Goal: Task Accomplishment & Management: Use online tool/utility

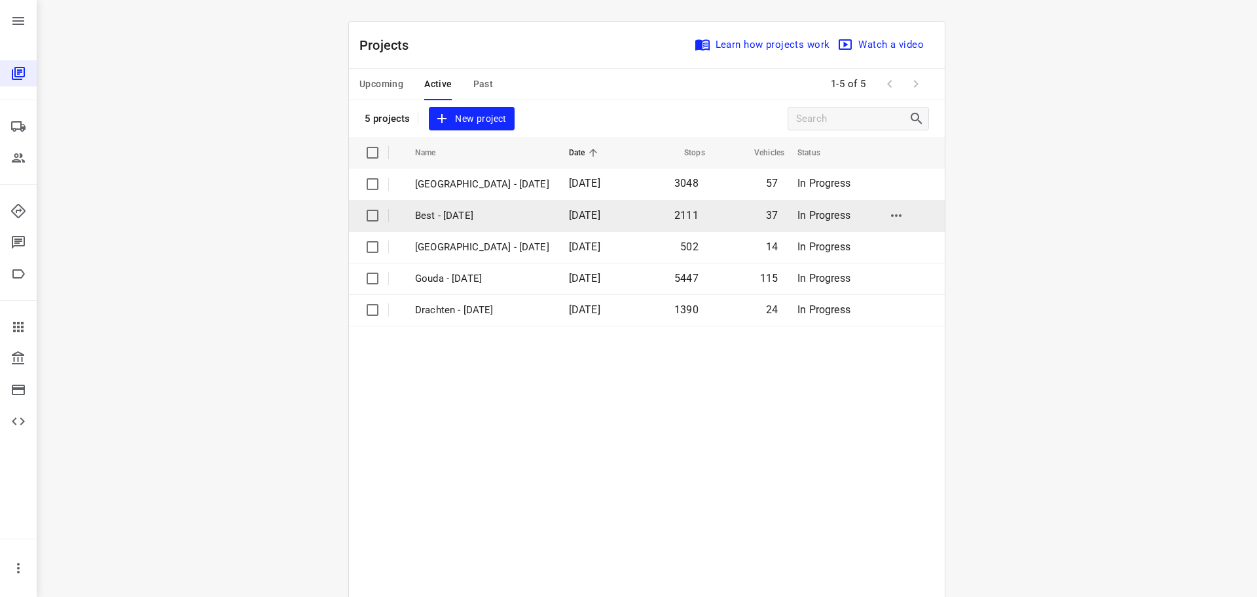
click at [456, 217] on p "Best - [DATE]" at bounding box center [482, 215] width 134 height 15
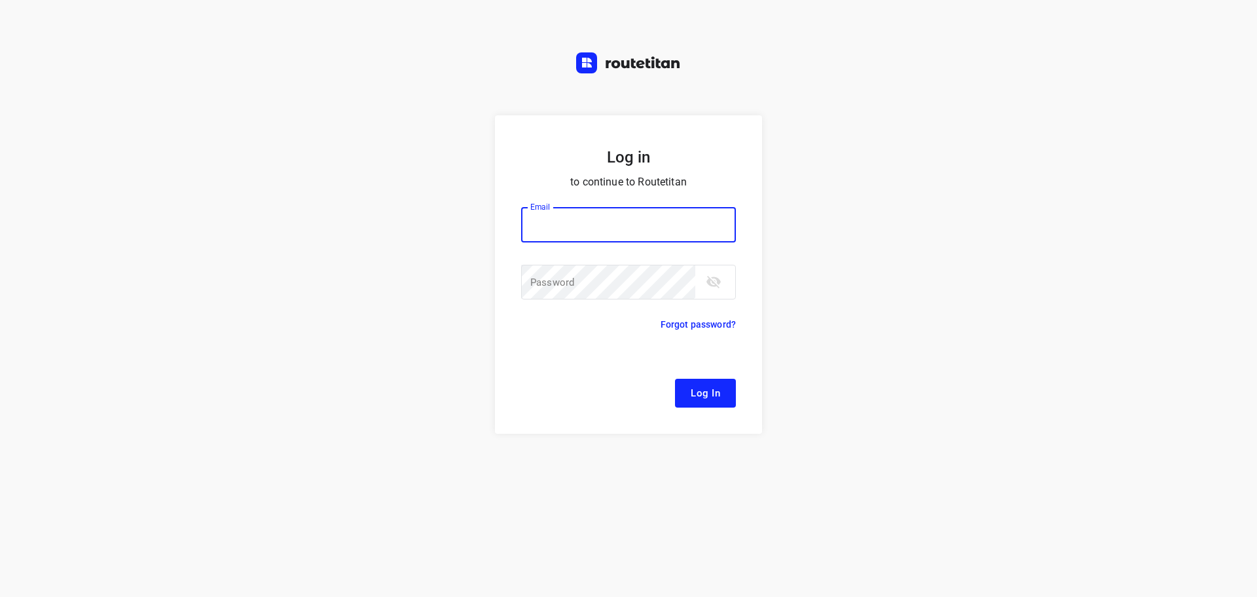
type input "Remco@fruitopjewerk.nl"
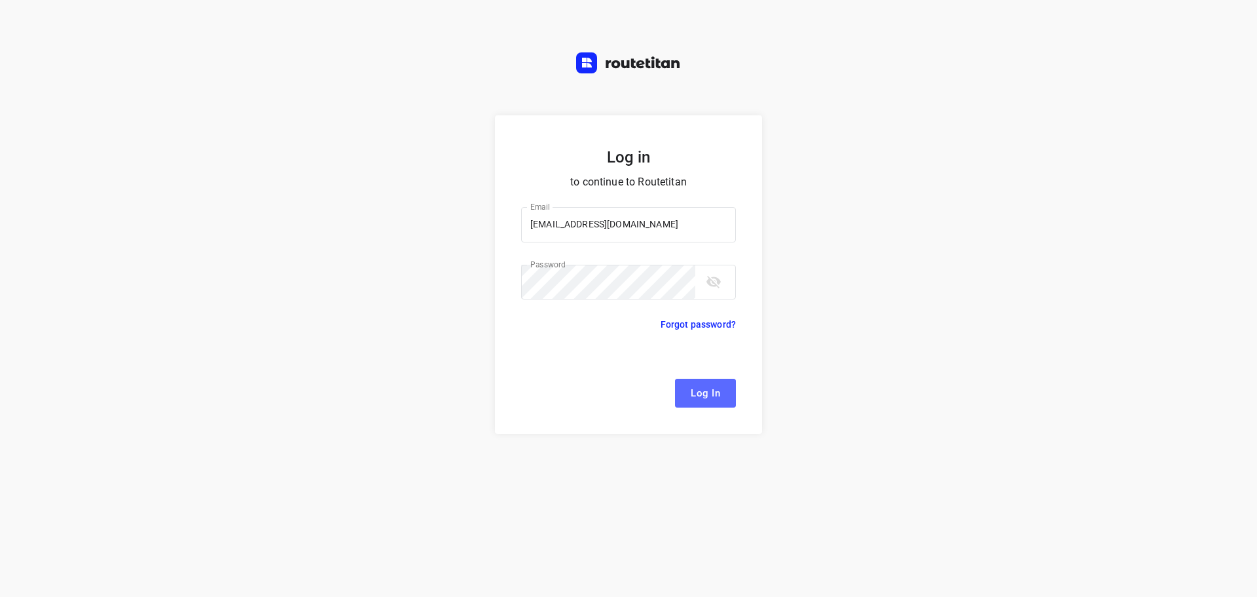
click at [719, 397] on span "Log In" at bounding box center [705, 392] width 29 height 17
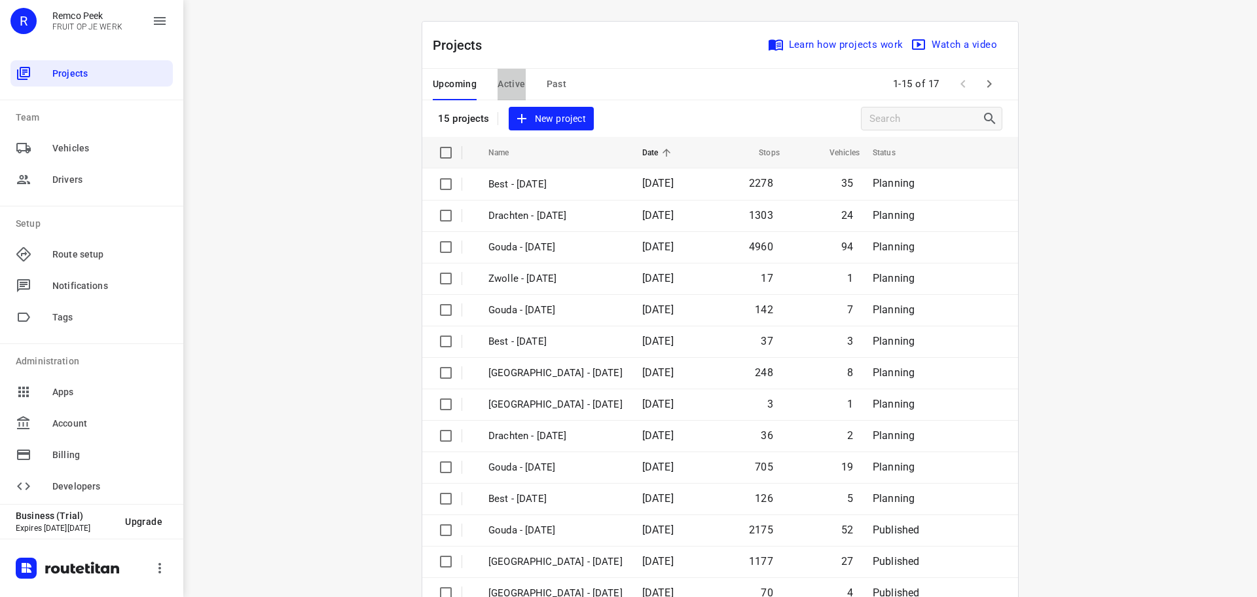
click at [500, 89] on span "Active" at bounding box center [512, 84] width 28 height 16
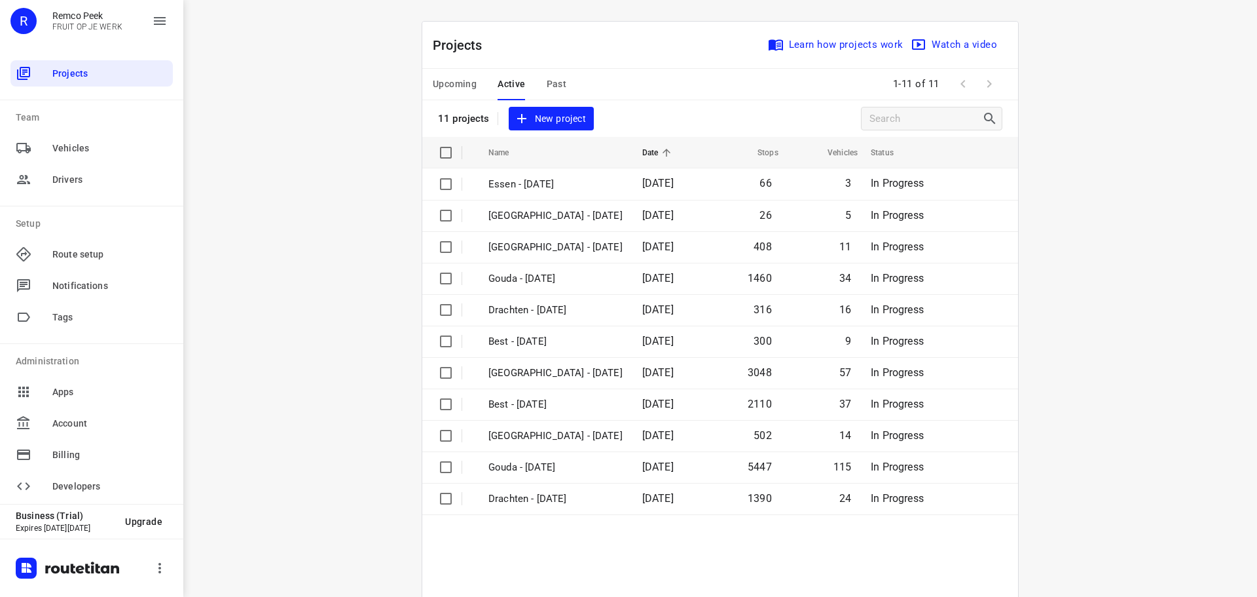
click at [433, 87] on span "Upcoming" at bounding box center [455, 84] width 44 height 16
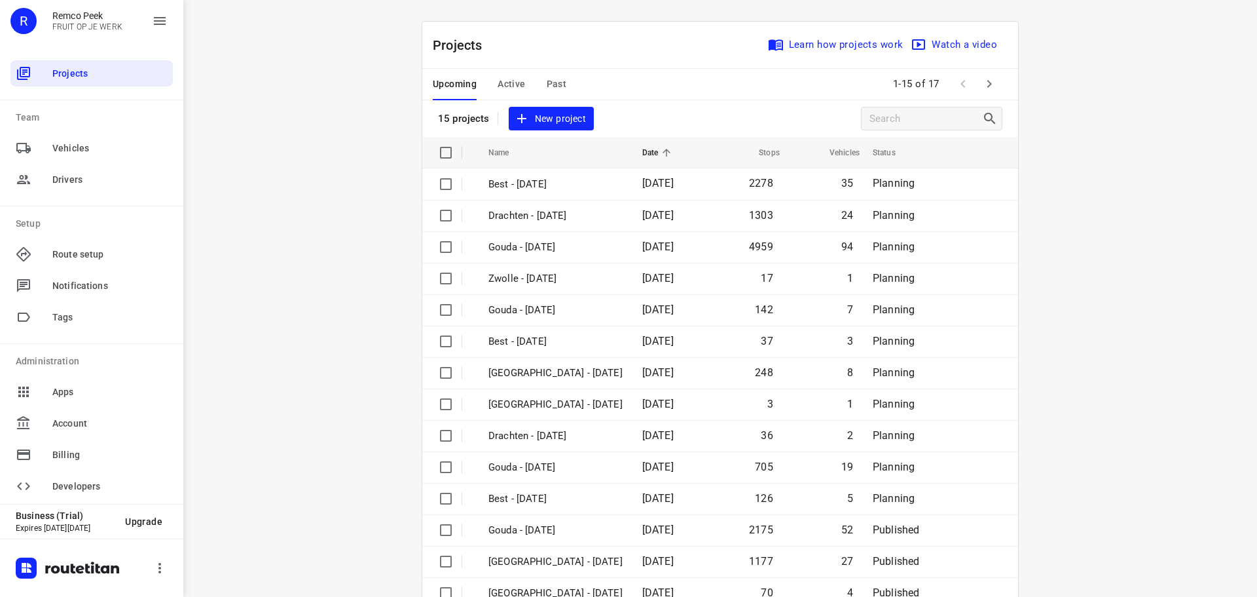
scroll to position [65, 0]
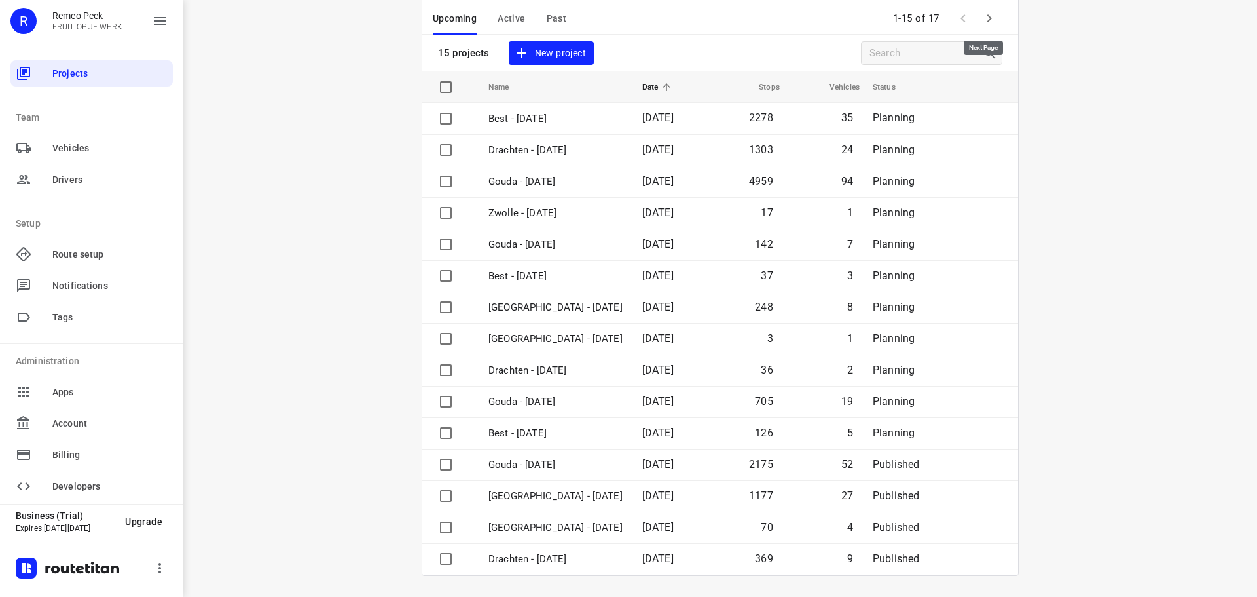
click at [991, 18] on icon "button" at bounding box center [990, 18] width 16 height 16
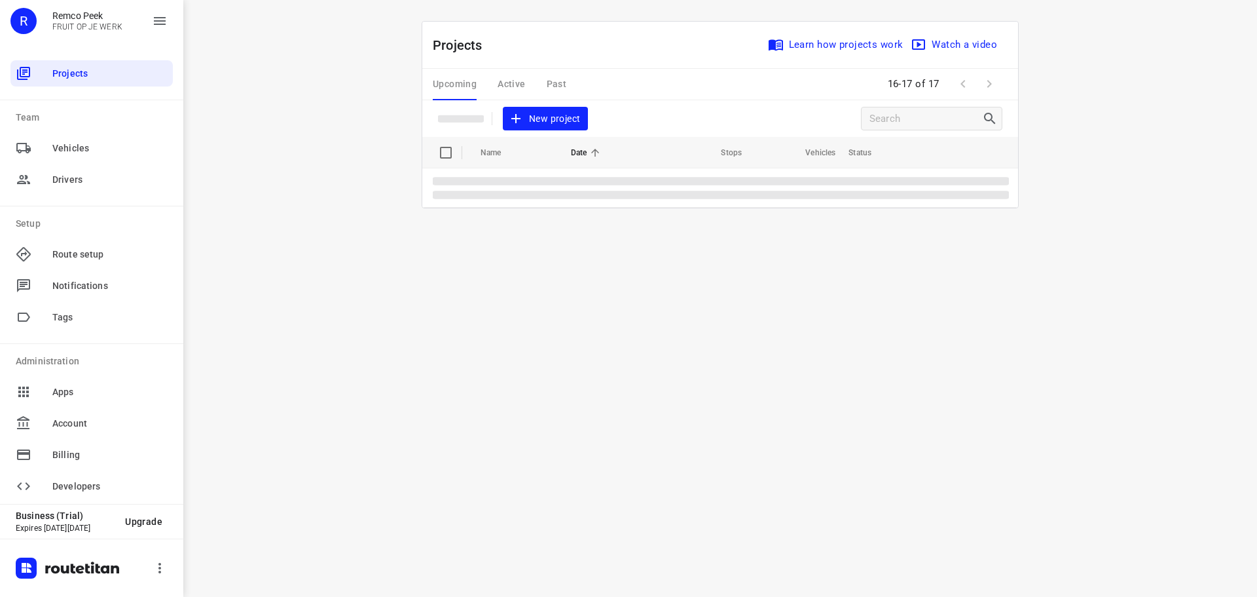
scroll to position [0, 0]
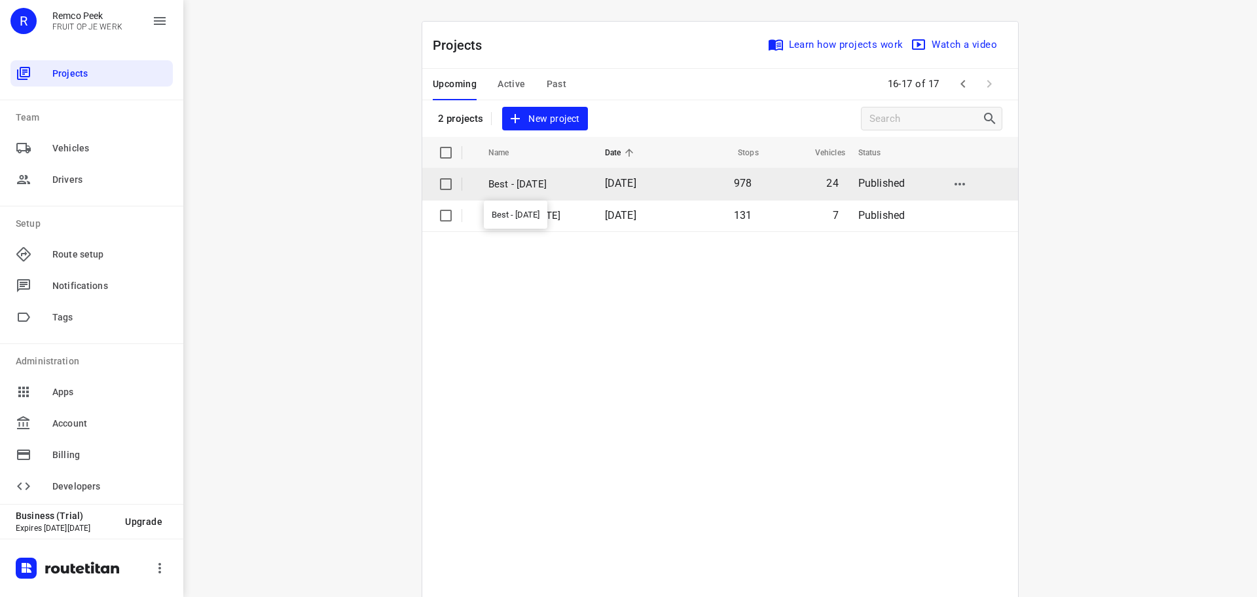
click at [545, 177] on p "Best - Wednesday" at bounding box center [537, 184] width 97 height 15
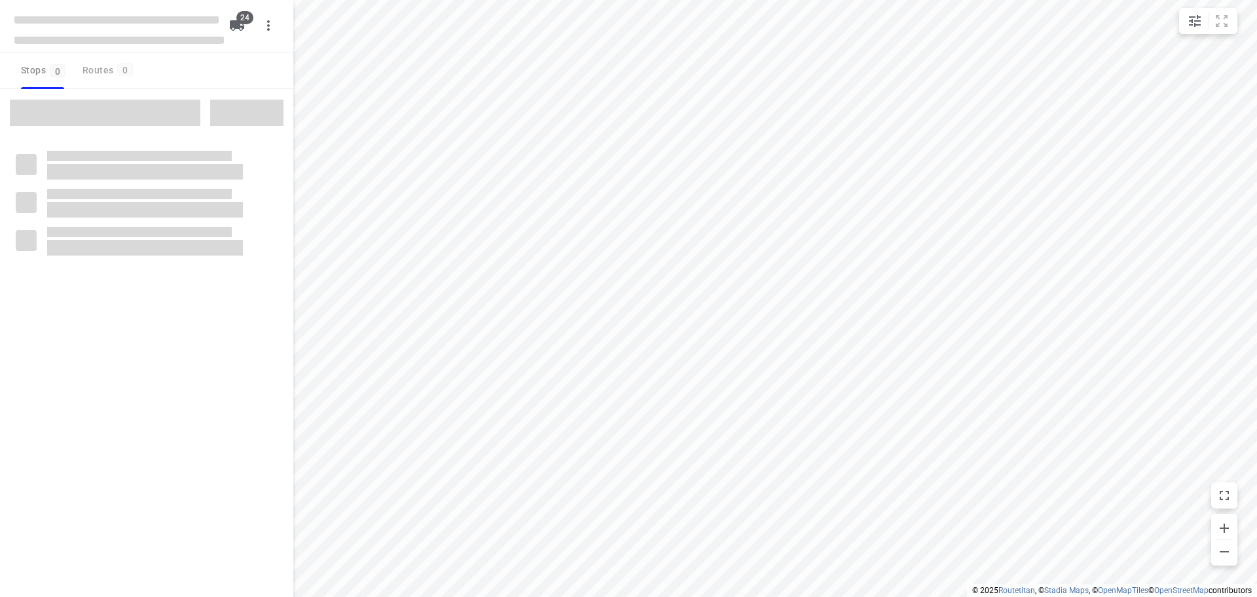
checkbox input "true"
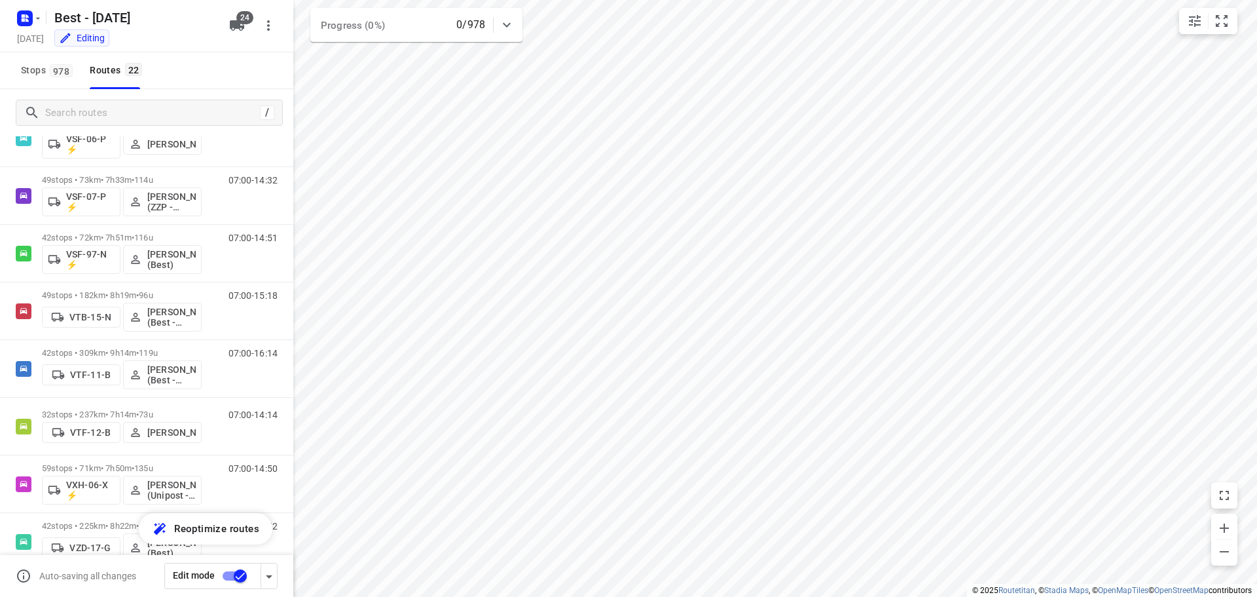
scroll to position [844, 0]
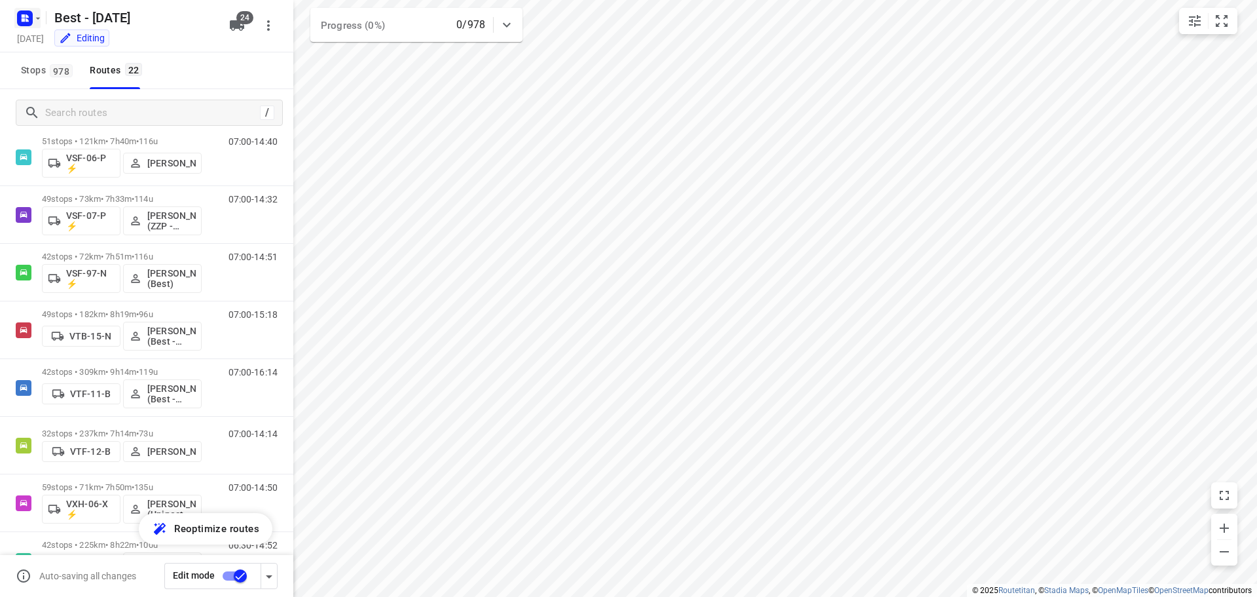
click at [39, 28] on button "button" at bounding box center [27, 18] width 26 height 21
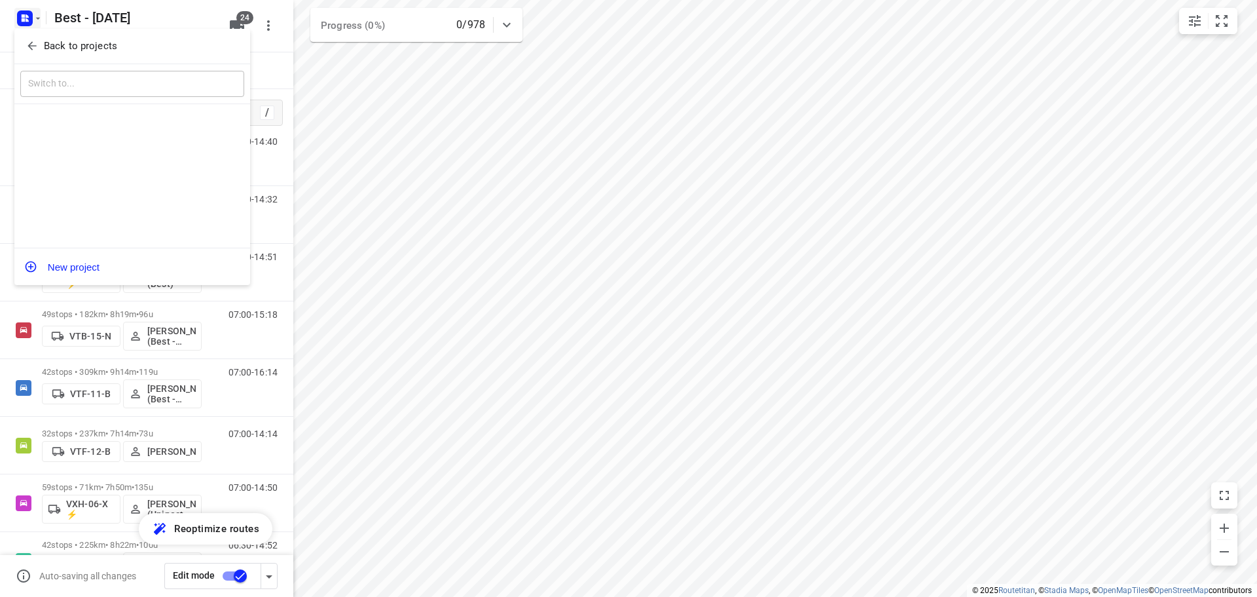
click at [37, 44] on icon "button" at bounding box center [32, 45] width 13 height 13
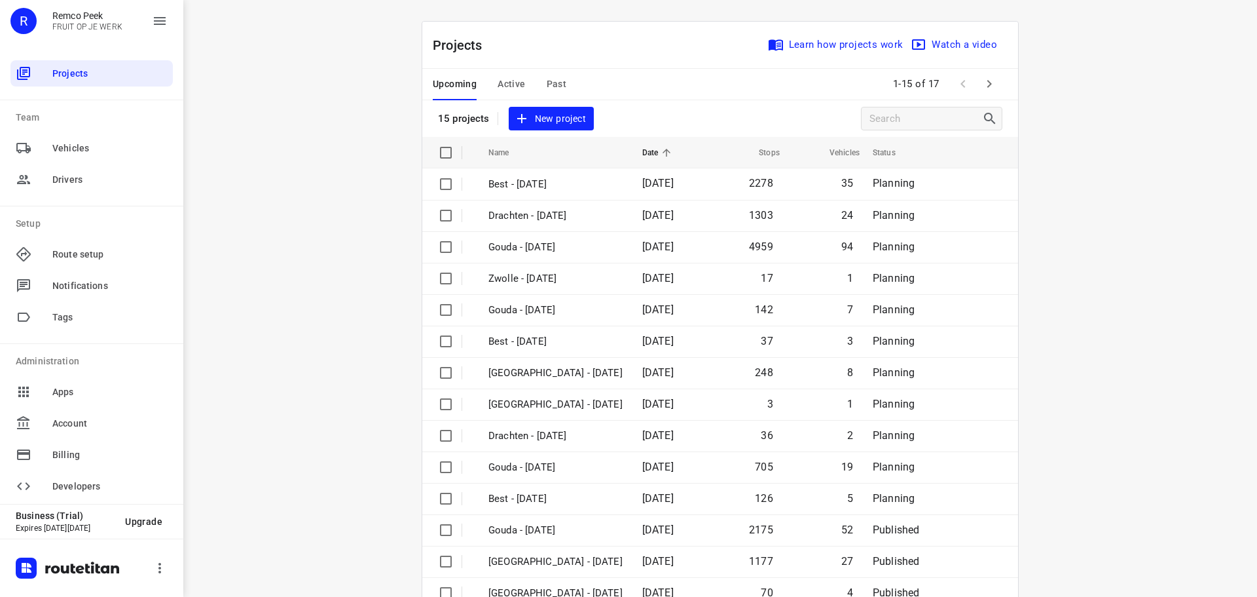
click at [512, 83] on span "Active" at bounding box center [512, 84] width 28 height 16
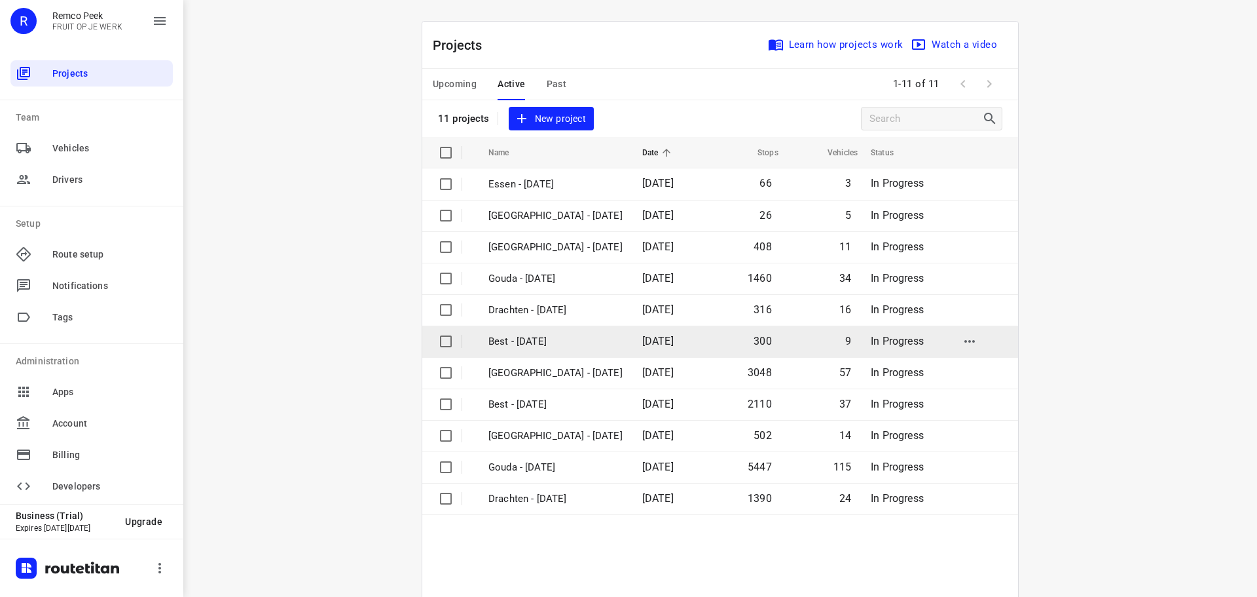
click at [513, 336] on p "Best - Tuesday" at bounding box center [556, 341] width 134 height 15
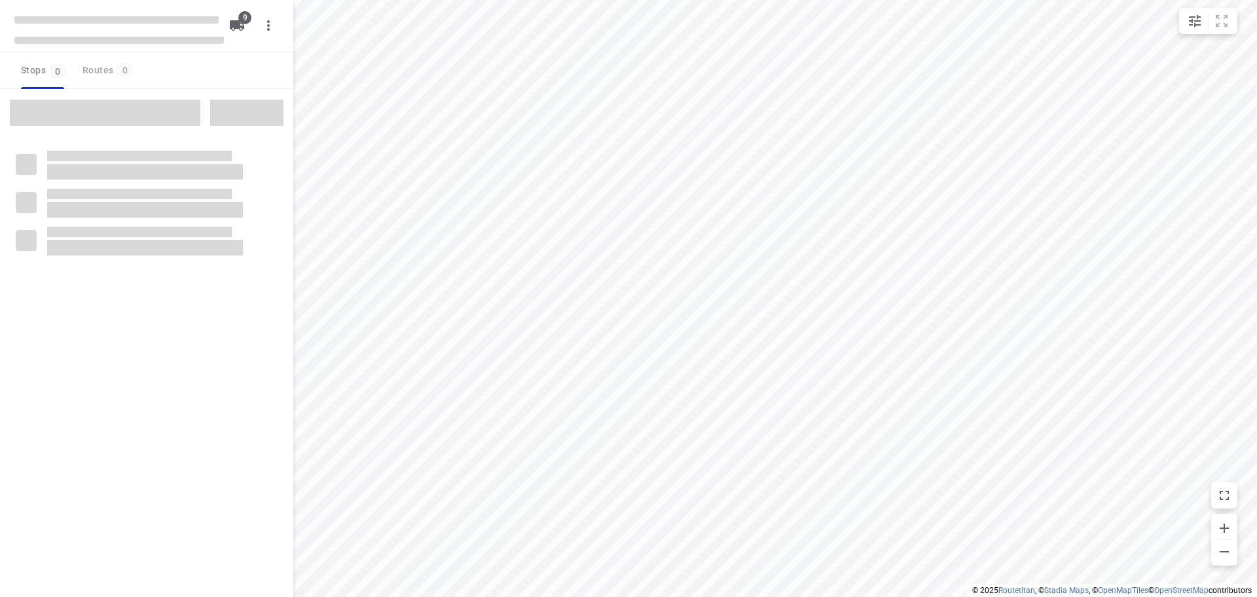
checkbox input "true"
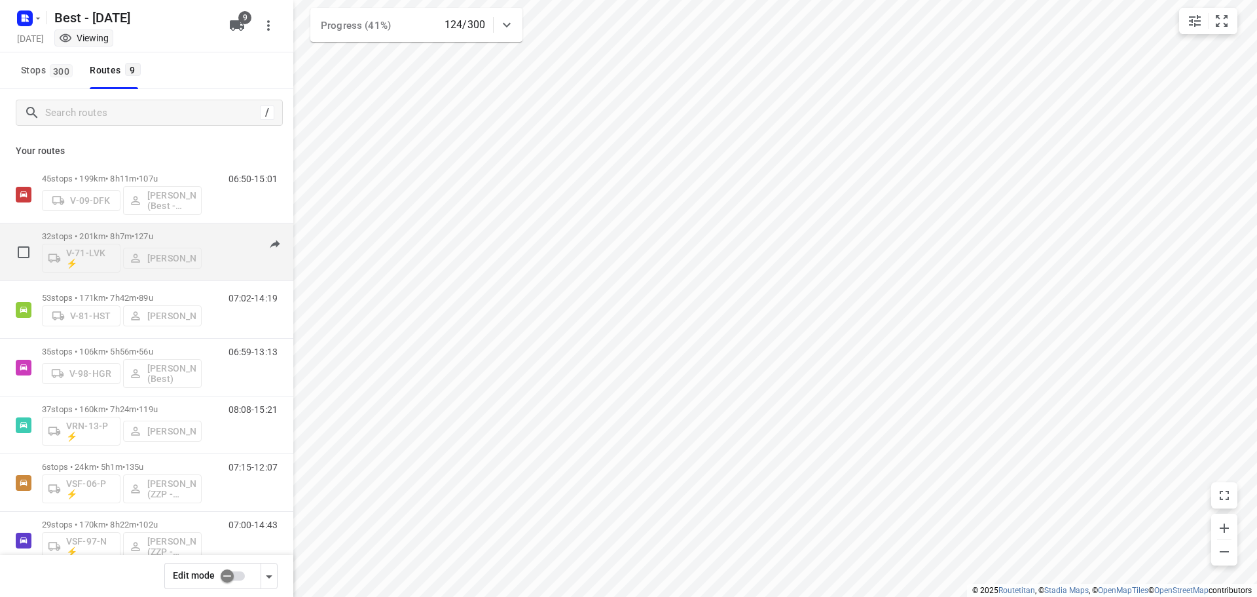
click at [153, 232] on span "127u" at bounding box center [143, 236] width 19 height 10
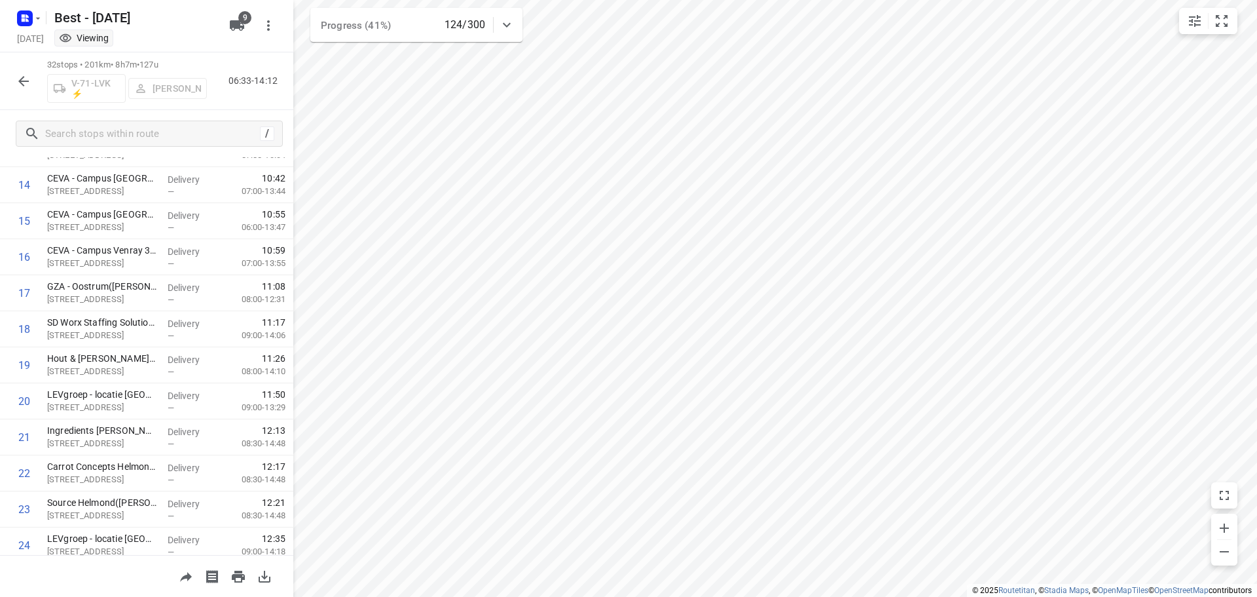
scroll to position [857, 0]
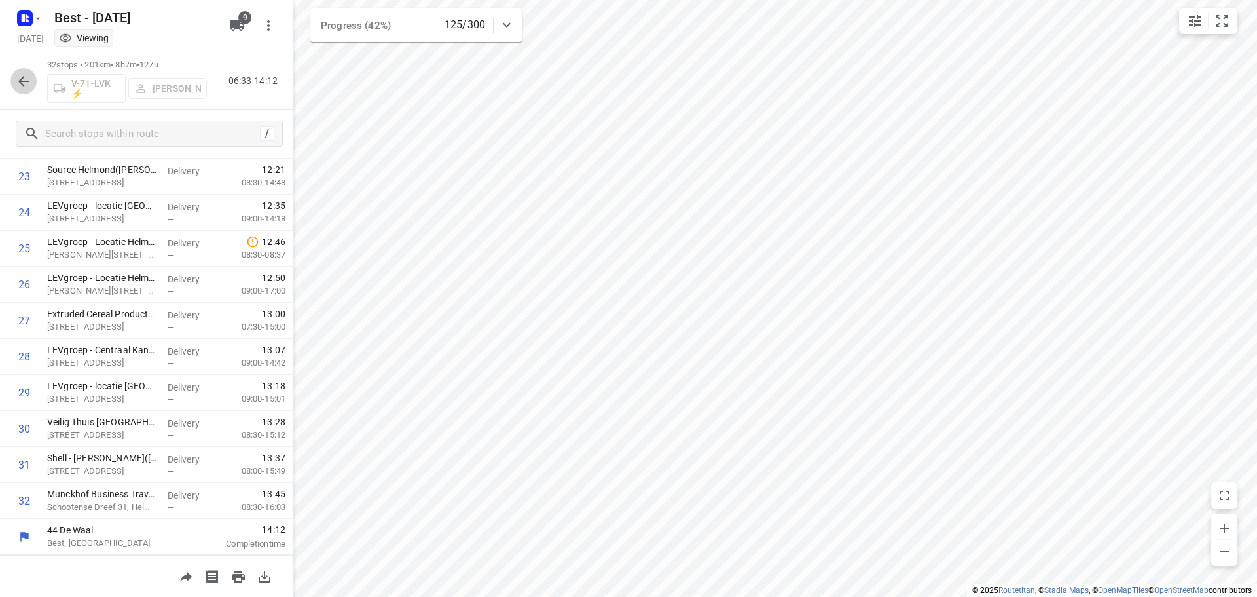
click at [17, 78] on icon "button" at bounding box center [24, 81] width 16 height 16
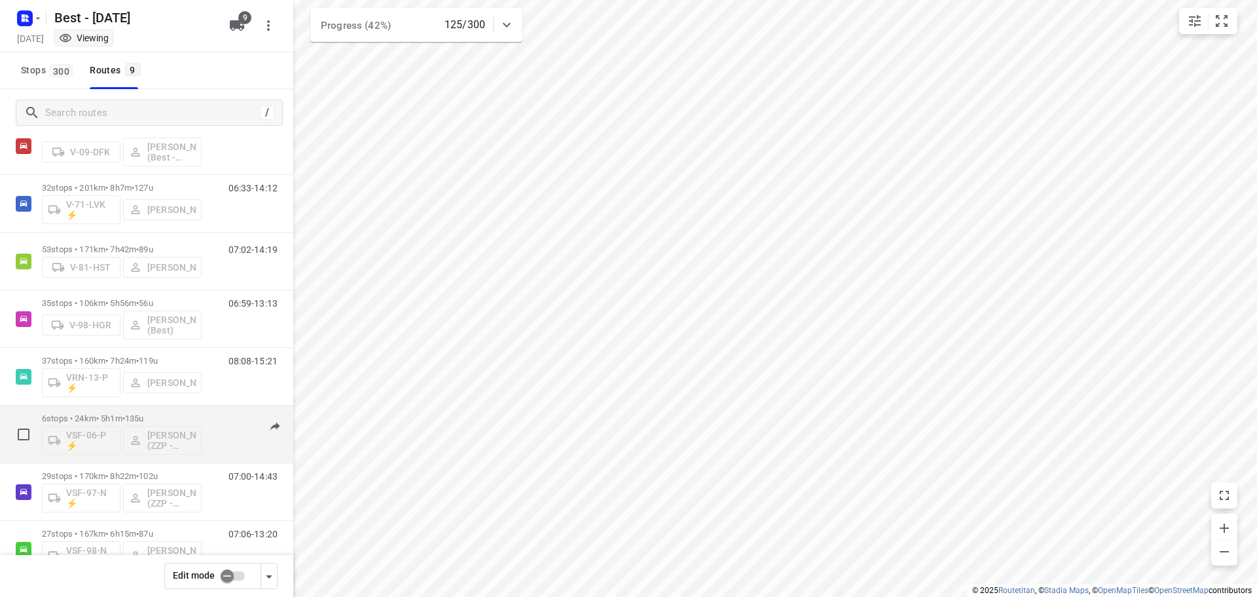
scroll to position [0, 0]
